Goal: Information Seeking & Learning: Learn about a topic

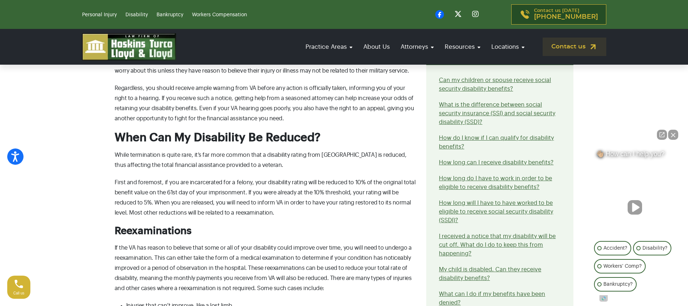
scroll to position [592, 0]
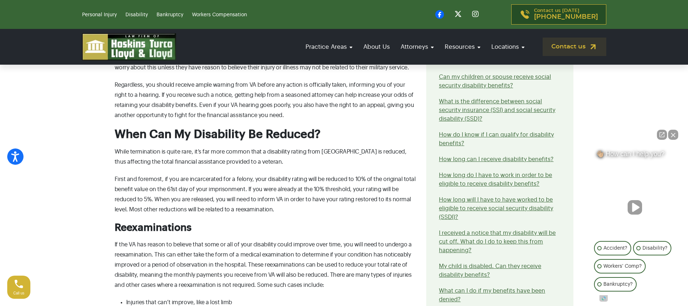
click at [165, 165] on p "While termination is quite rare, it’s far more common that a disability rating …" at bounding box center [266, 157] width 303 height 20
click at [95, 170] on section "Contact our attorneys to discuss your case. Get a free consultation What can ca…" at bounding box center [344, 184] width 688 height 1098
click at [137, 170] on div "What can cause me to lose my VA disability? For veterans who return to civilian…" at bounding box center [266, 218] width 312 height 966
click at [197, 184] on p "First and foremost, if you are incarcerated for a felony, your disability ratin…" at bounding box center [266, 194] width 303 height 40
click at [195, 193] on p "First and foremost, if you are incarcerated for a felony, your disability ratin…" at bounding box center [266, 194] width 303 height 40
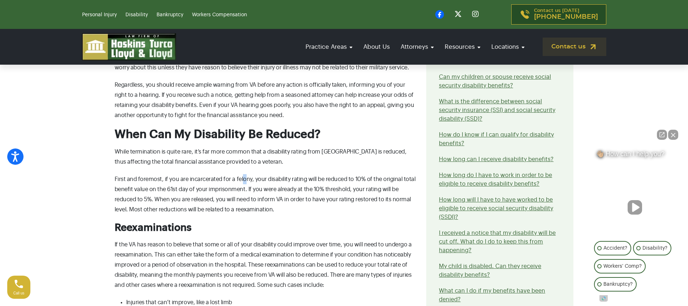
click at [242, 171] on div "What can cause me to lose my VA disability? For veterans who return to civilian…" at bounding box center [266, 218] width 312 height 966
click at [236, 195] on p "First and foremost, if you are incarcerated for a felony, your disability ratin…" at bounding box center [266, 194] width 303 height 40
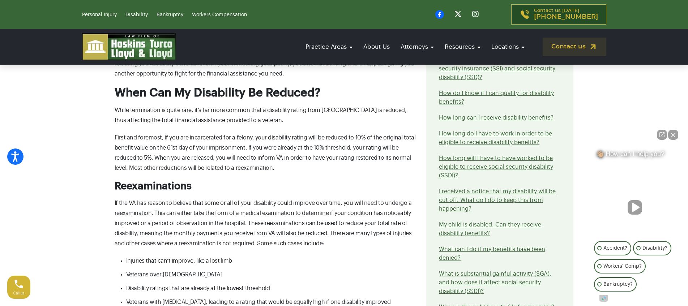
scroll to position [665, 0]
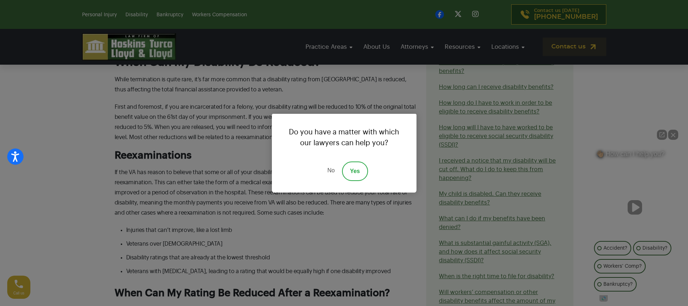
click at [334, 171] on link "No" at bounding box center [331, 172] width 22 height 20
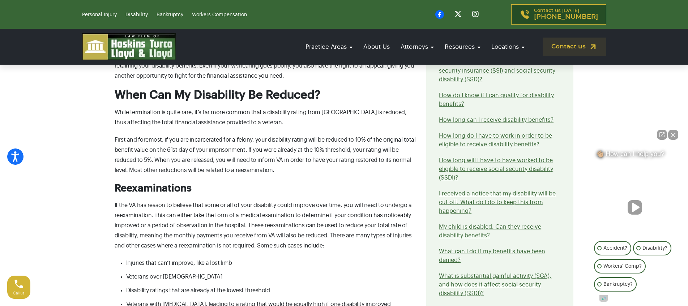
scroll to position [628, 0]
